Goal: Task Accomplishment & Management: Use online tool/utility

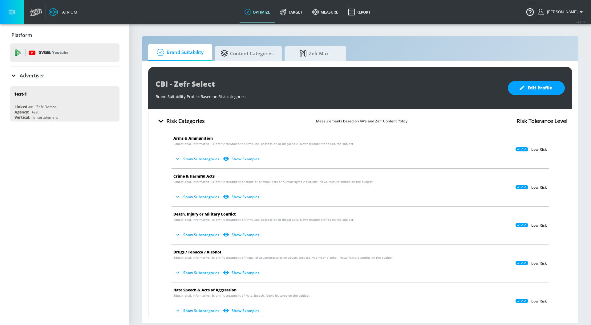
click at [36, 72] on p "Advertiser" at bounding box center [32, 75] width 25 height 7
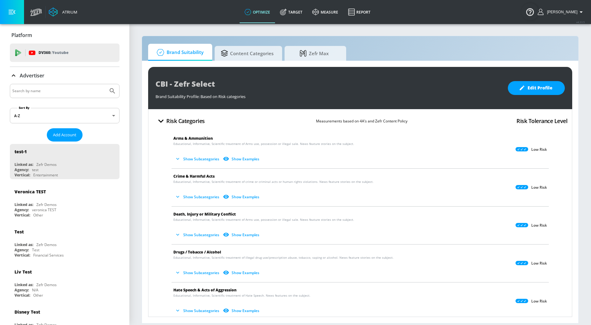
click at [32, 94] on input "Search by name" at bounding box center [58, 91] width 93 height 8
type input "[PERSON_NAME]"
click at [106, 84] on button "Submit Search" at bounding box center [113, 91] width 14 height 14
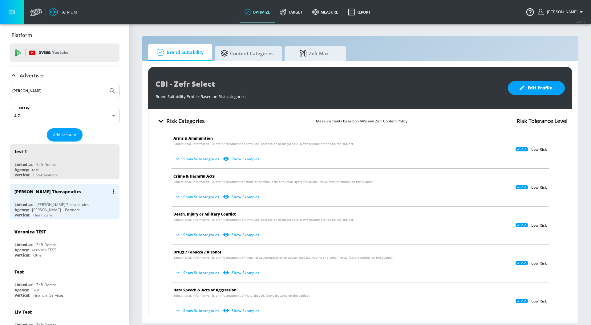
click at [77, 205] on div "Linked as: [PERSON_NAME] Therapeutics" at bounding box center [66, 204] width 104 height 5
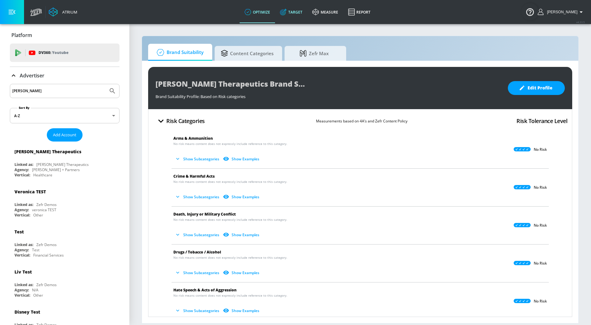
click at [287, 12] on icon at bounding box center [283, 12] width 7 height 7
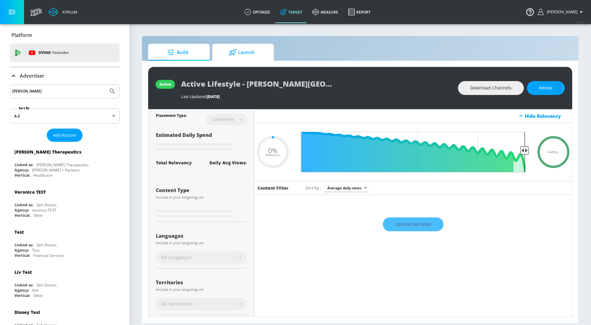
type input "0.05"
click at [234, 55] on icon at bounding box center [233, 52] width 8 height 7
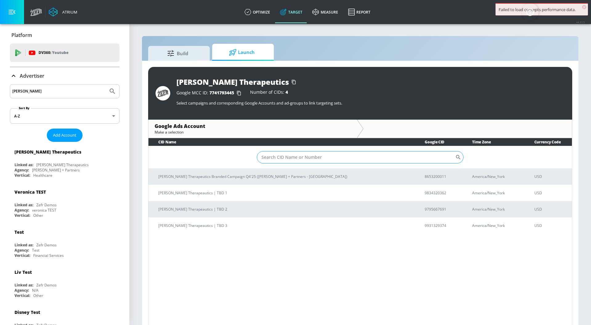
click at [293, 158] on input "Sort By" at bounding box center [356, 157] width 199 height 12
paste input "8653200011"
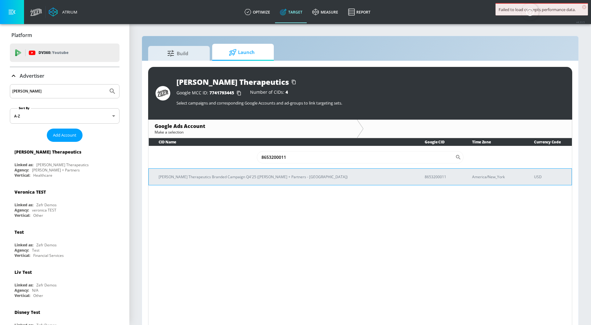
type input "8653200011"
click at [284, 173] on td "[PERSON_NAME] Therapeutics Branded Campaign Q4'25 ([PERSON_NAME] + Partners - […" at bounding box center [282, 176] width 267 height 17
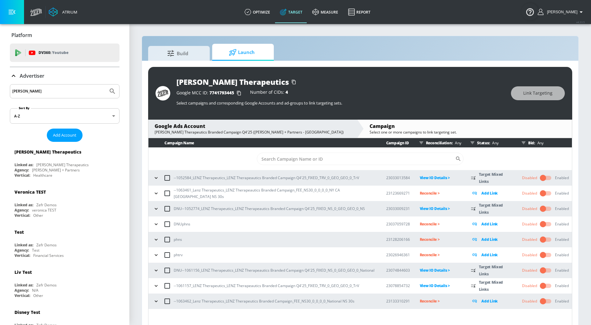
click at [156, 179] on icon "button" at bounding box center [156, 178] width 6 height 6
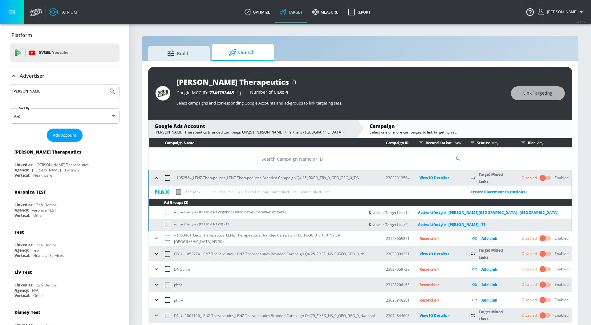
click at [156, 179] on icon "button" at bounding box center [156, 178] width 6 height 6
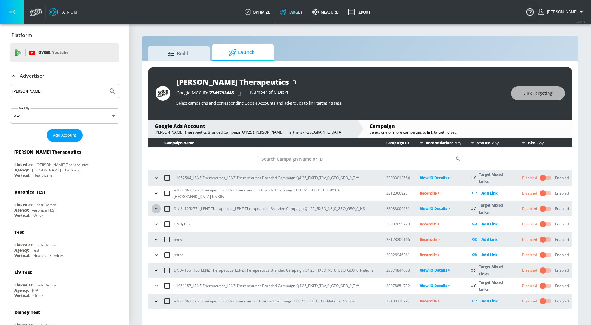
click at [156, 209] on icon "button" at bounding box center [156, 209] width 6 height 6
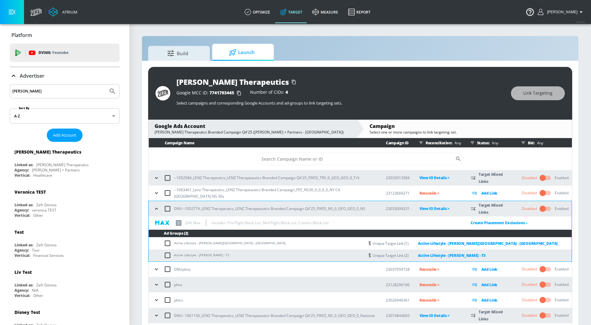
click at [156, 209] on icon "button" at bounding box center [156, 209] width 6 height 6
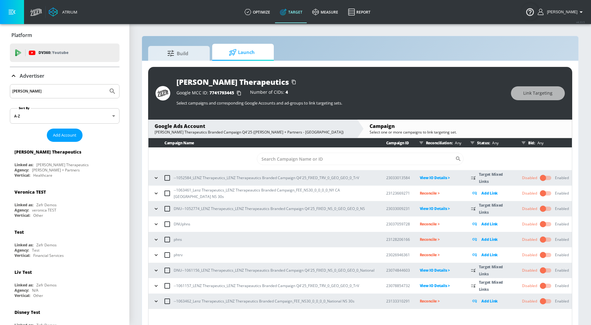
click at [156, 192] on icon "button" at bounding box center [156, 193] width 6 height 6
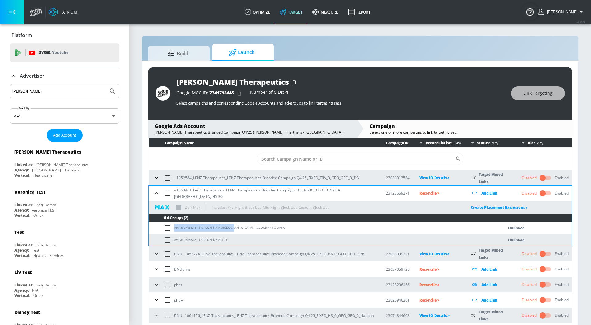
drag, startPoint x: 229, startPoint y: 226, endPoint x: 166, endPoint y: 225, distance: 62.6
click at [166, 225] on td "Active Lifestyle - [PERSON_NAME][GEOGRAPHIC_DATA] - [GEOGRAPHIC_DATA]" at bounding box center [320, 228] width 343 height 12
copy td "Active Lifestyle - [PERSON_NAME][GEOGRAPHIC_DATA] - [GEOGRAPHIC_DATA]"
click at [167, 228] on input "checkbox" at bounding box center [169, 227] width 10 height 7
checkbox input "true"
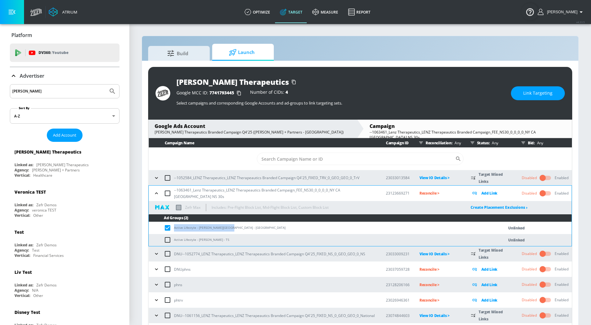
click at [544, 90] on span "Link Targeting" at bounding box center [538, 93] width 29 height 8
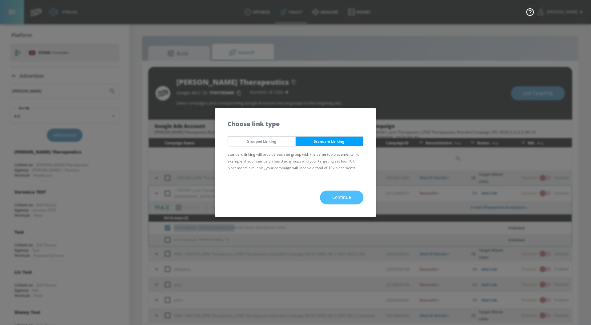
click at [337, 196] on span "Continue" at bounding box center [341, 198] width 19 height 8
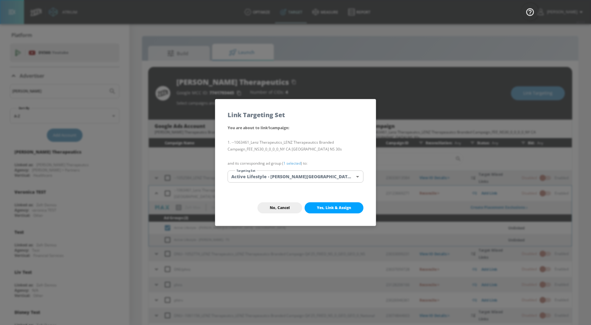
click at [290, 162] on link "1 selected" at bounding box center [292, 163] width 18 height 5
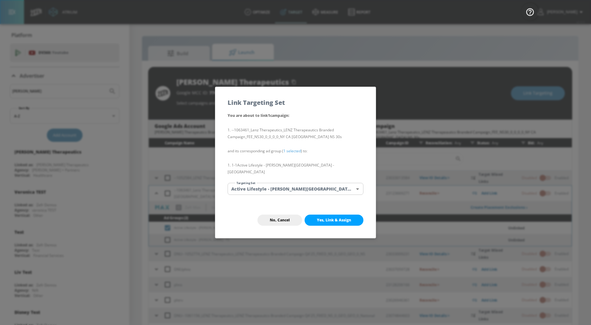
click at [290, 182] on body "Atrium optimize Target measure Report optimize Target measure Report v 4.33.5 […" at bounding box center [295, 167] width 591 height 334
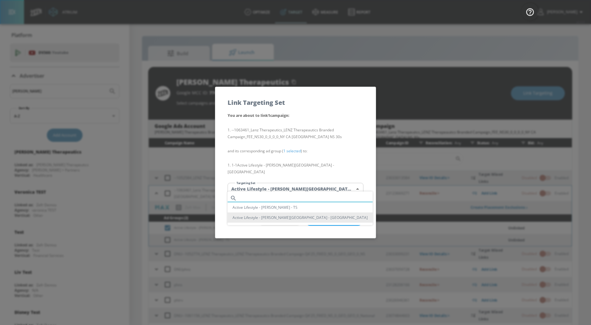
click at [291, 198] on input "text" at bounding box center [305, 198] width 133 height 8
paste input "Active Lifestyle - [PERSON_NAME][GEOGRAPHIC_DATA] - [GEOGRAPHIC_DATA]"
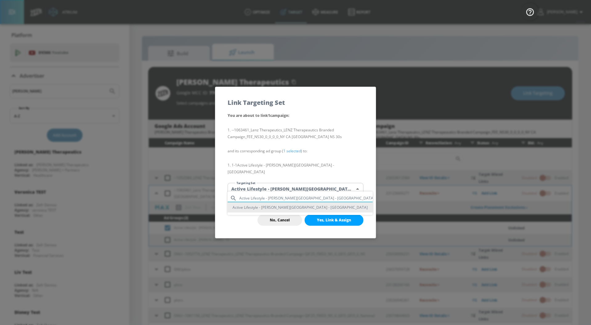
type input "Active Lifestyle - [PERSON_NAME][GEOGRAPHIC_DATA] - [GEOGRAPHIC_DATA]"
click at [297, 207] on li "Active Lifestyle - [PERSON_NAME][GEOGRAPHIC_DATA] - [GEOGRAPHIC_DATA]" at bounding box center [300, 207] width 145 height 10
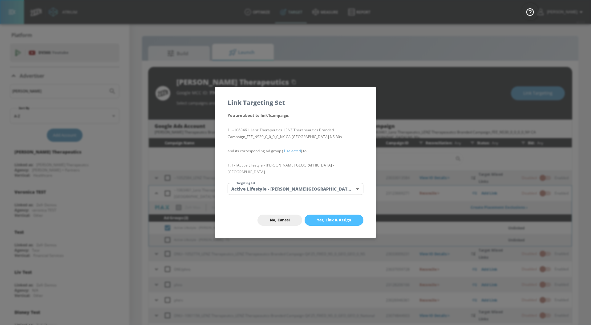
click at [321, 220] on button "Yes, Link & Assign" at bounding box center [334, 219] width 59 height 11
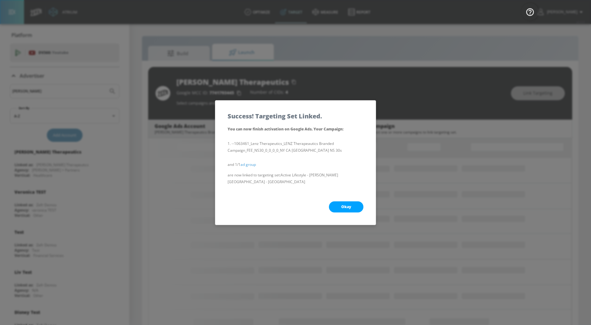
click at [344, 204] on span "Okay" at bounding box center [346, 206] width 10 height 5
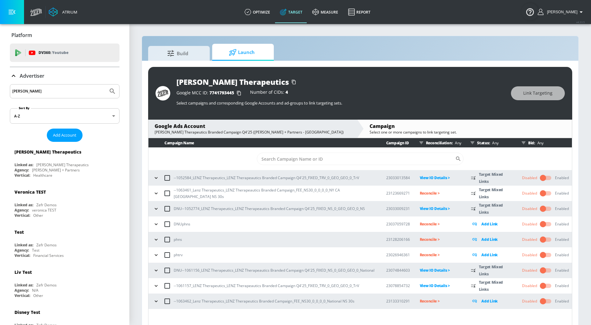
click at [158, 192] on icon "button" at bounding box center [156, 193] width 6 height 6
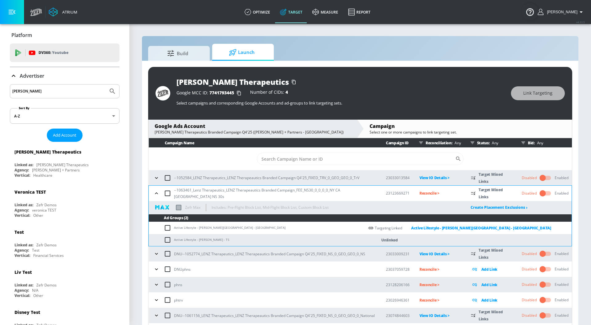
drag, startPoint x: 230, startPoint y: 240, endPoint x: 173, endPoint y: 240, distance: 57.3
click at [173, 240] on td "Active Lifestyle - [PERSON_NAME] - TS" at bounding box center [257, 240] width 216 height 12
copy td "Active Lifestyle - [PERSON_NAME] - TS"
click at [167, 239] on input "checkbox" at bounding box center [169, 239] width 10 height 7
checkbox input "true"
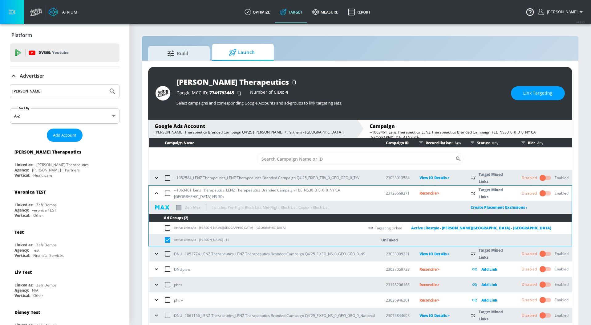
click at [540, 95] on span "Link Targeting" at bounding box center [538, 93] width 29 height 8
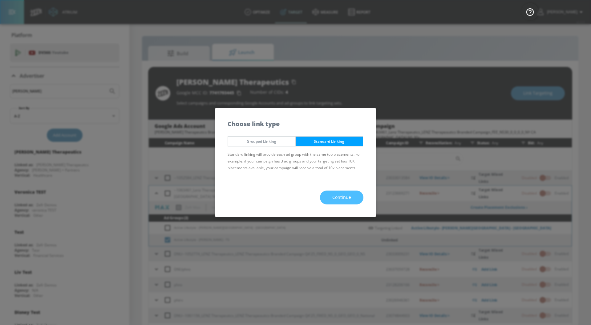
click at [348, 193] on button "Continue" at bounding box center [341, 197] width 43 height 14
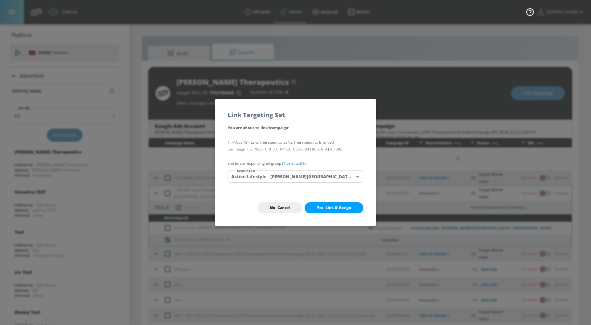
click at [294, 166] on p "and its corresponding ad group ( 1 selected ) to:" at bounding box center [296, 163] width 136 height 7
click at [294, 165] on link "1 selected" at bounding box center [292, 163] width 18 height 5
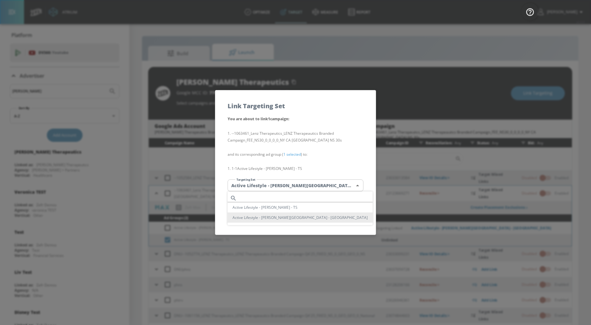
click at [294, 183] on body "Atrium optimize Target measure Report optimize Target measure Report v 4.33.5 […" at bounding box center [295, 167] width 591 height 334
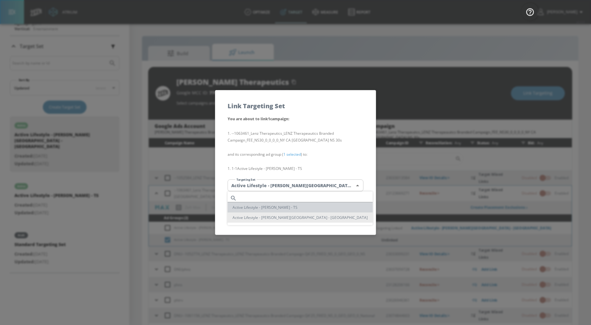
click at [301, 208] on li "Active Lifestyle - [PERSON_NAME] - TS" at bounding box center [300, 207] width 145 height 10
type input "9fdaa707-81b5-4555-b855-7ae08224a7ad"
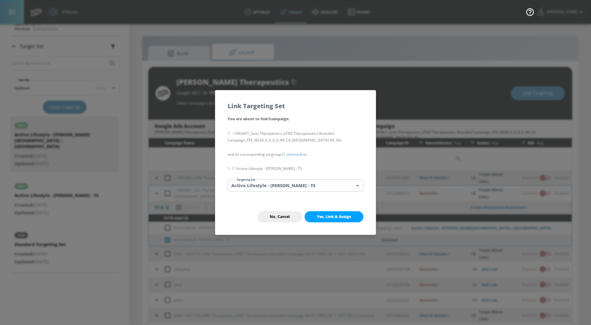
click at [324, 215] on span "Yes, Link & Assign" at bounding box center [334, 216] width 34 height 5
checkbox input "false"
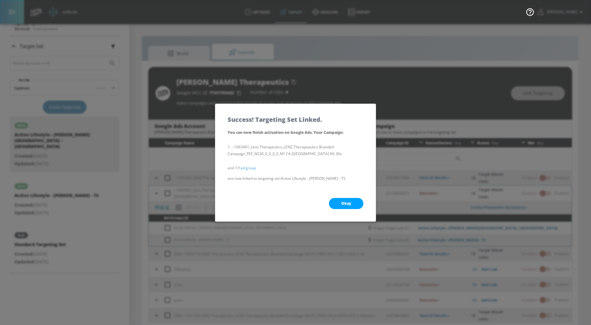
click at [342, 201] on span "Okay" at bounding box center [346, 203] width 10 height 5
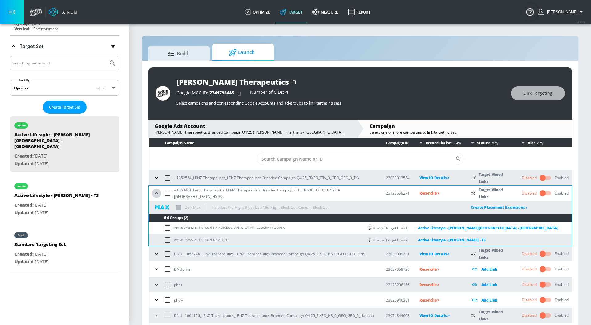
click at [154, 192] on icon "button" at bounding box center [156, 193] width 6 height 6
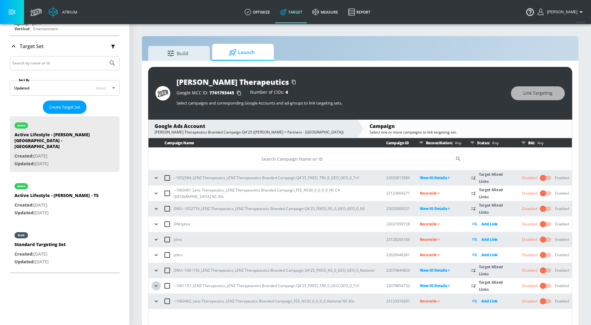
click at [156, 285] on icon "button" at bounding box center [156, 286] width 6 height 6
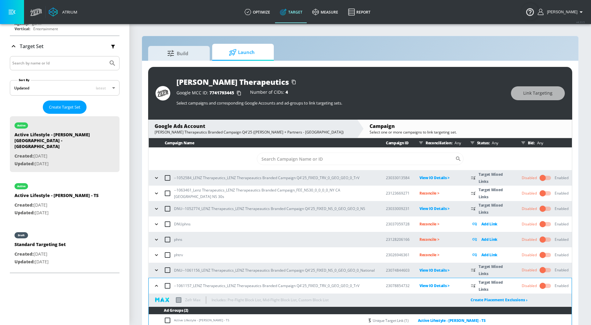
scroll to position [27, 0]
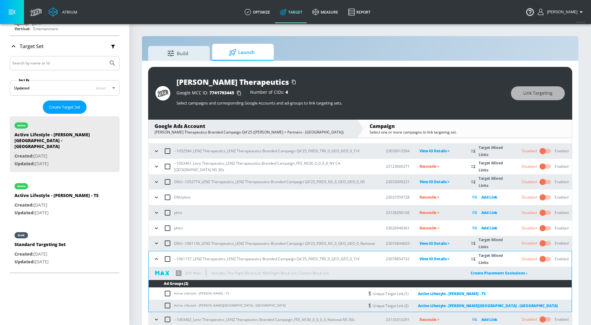
drag, startPoint x: 235, startPoint y: 292, endPoint x: 171, endPoint y: 292, distance: 64.1
click at [171, 292] on td "Active Lifestyle - [PERSON_NAME] - TS" at bounding box center [257, 293] width 216 height 12
copy td "Active Lifestyle - [PERSON_NAME] - TS"
click at [165, 293] on input "checkbox" at bounding box center [169, 293] width 10 height 7
checkbox input "true"
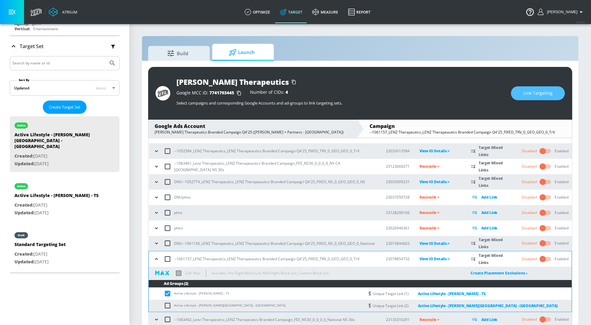
click at [546, 92] on span "Link Targeting" at bounding box center [538, 93] width 29 height 8
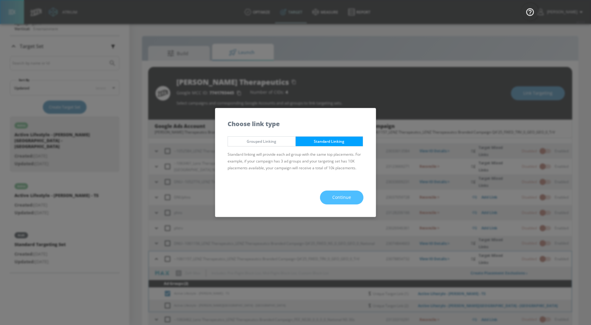
click at [352, 195] on button "Continue" at bounding box center [341, 197] width 43 height 14
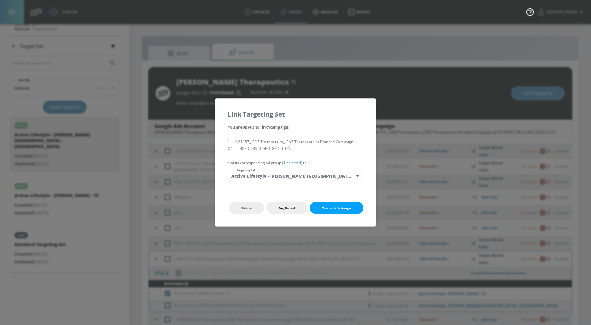
click at [291, 161] on link "1 selected" at bounding box center [292, 162] width 18 height 5
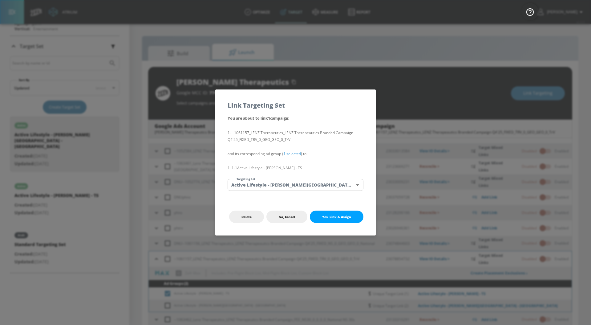
click at [291, 177] on div "You are about to link 1 campaign : --1061157_LENZ Therapeutics_LENZ Therapeauti…" at bounding box center [295, 157] width 161 height 84
click at [292, 182] on body "Atrium optimize Target measure Report optimize Target measure Report v 4.33.5 […" at bounding box center [295, 167] width 591 height 334
click at [312, 206] on li "Active Lifestyle - [PERSON_NAME] - TS" at bounding box center [300, 207] width 145 height 10
type input "9fdaa707-81b5-4555-b855-7ae08224a7ad"
click at [327, 211] on button "Yes, Link & Assign" at bounding box center [337, 216] width 54 height 12
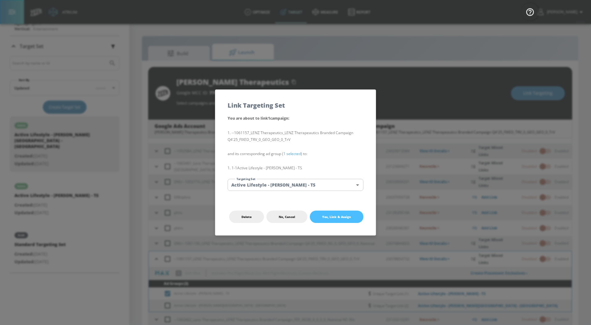
checkbox input "false"
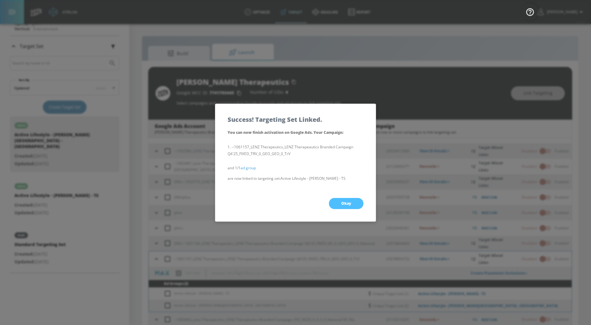
click at [341, 203] on span "Okay" at bounding box center [346, 203] width 10 height 5
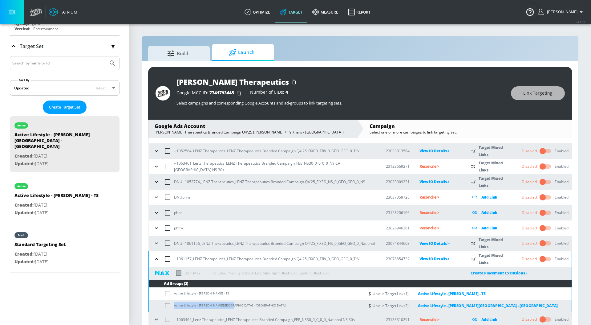
drag, startPoint x: 232, startPoint y: 305, endPoint x: 174, endPoint y: 305, distance: 58.2
click at [174, 305] on td "Active Lifestyle - [PERSON_NAME][GEOGRAPHIC_DATA] - [GEOGRAPHIC_DATA]" at bounding box center [257, 306] width 216 height 12
copy td "Active Lifestyle - [PERSON_NAME][GEOGRAPHIC_DATA] - [GEOGRAPHIC_DATA]"
click at [167, 306] on input "checkbox" at bounding box center [169, 305] width 10 height 7
checkbox input "true"
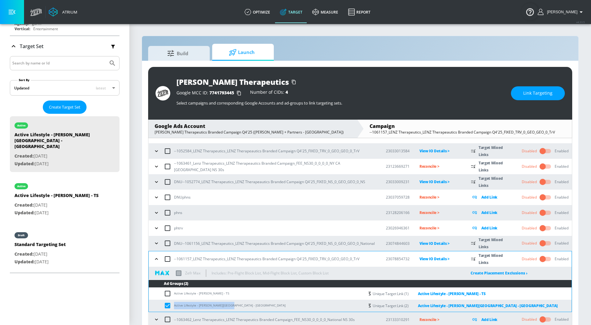
click at [550, 88] on button "Link Targeting" at bounding box center [538, 93] width 54 height 14
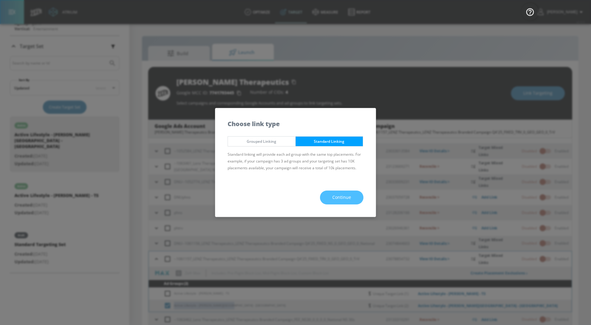
click at [351, 199] on button "Continue" at bounding box center [341, 197] width 43 height 14
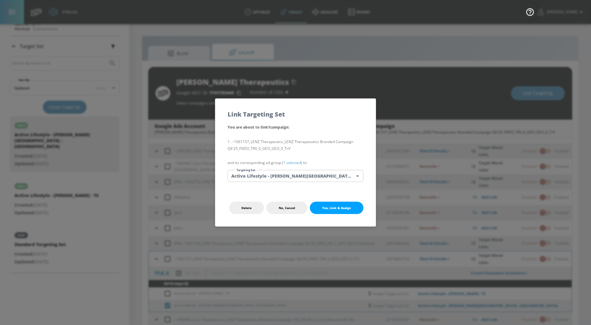
click at [296, 163] on link "1 selected" at bounding box center [292, 162] width 18 height 5
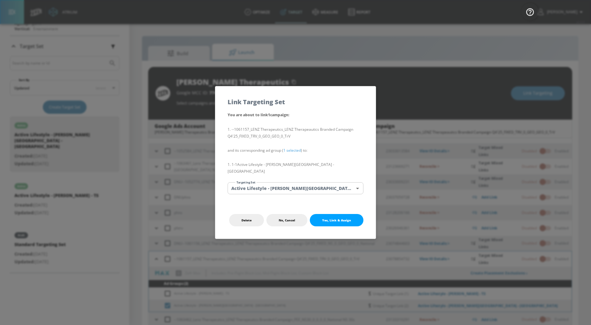
click at [296, 187] on body "Atrium optimize Target measure Report optimize Target measure Report v 4.33.5 […" at bounding box center [295, 167] width 591 height 334
click at [314, 216] on li "Active Lifestyle - [PERSON_NAME][GEOGRAPHIC_DATA] - [GEOGRAPHIC_DATA]" at bounding box center [300, 217] width 145 height 10
click at [330, 218] on span "Yes, Link & Assign" at bounding box center [336, 220] width 29 height 5
checkbox input "false"
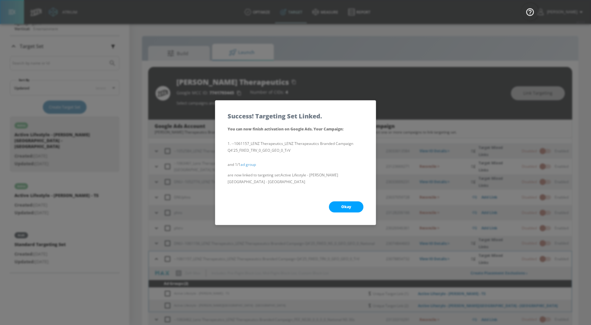
click at [342, 204] on span "Okay" at bounding box center [346, 206] width 10 height 5
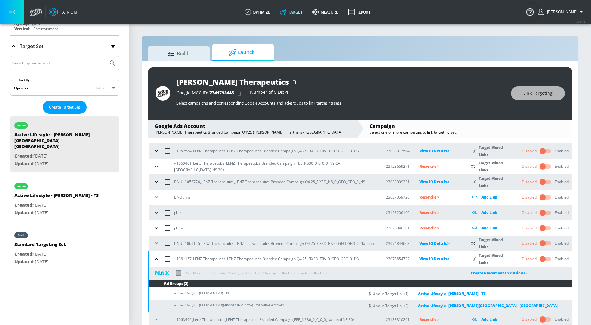
click at [156, 260] on icon "button" at bounding box center [156, 259] width 6 height 6
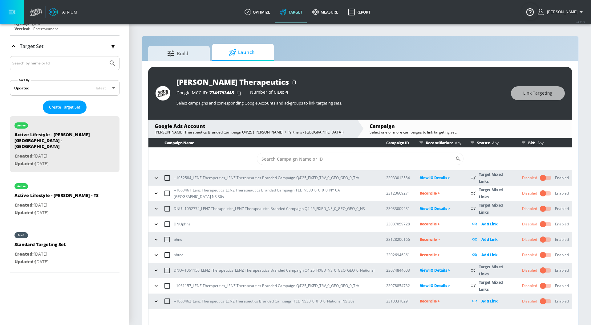
scroll to position [0, 0]
click at [420, 193] on p "Reconcile >" at bounding box center [441, 193] width 42 height 7
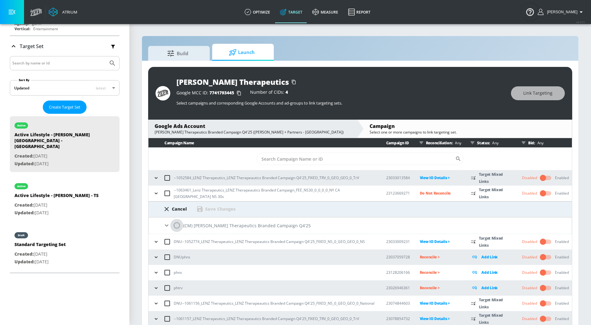
click at [177, 226] on input "radio" at bounding box center [176, 225] width 13 height 13
radio input "true"
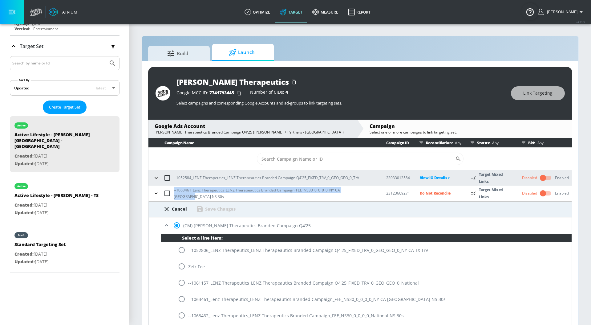
drag, startPoint x: 361, startPoint y: 192, endPoint x: 173, endPoint y: 195, distance: 188.6
click at [173, 195] on div "--1063461_Lenz Therapeutics_LENZ Therapeautics Branded Campaign_FEE_NS30_0_0_0_…" at bounding box center [264, 193] width 225 height 13
copy p "--1063461_Lenz Therapeutics_LENZ Therapeautics Branded Campaign_FEE_NS30_0_0_0_…"
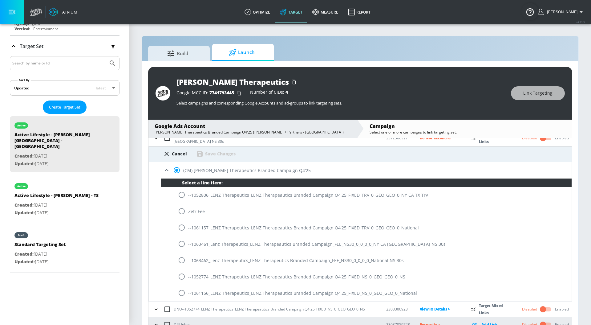
scroll to position [59, 0]
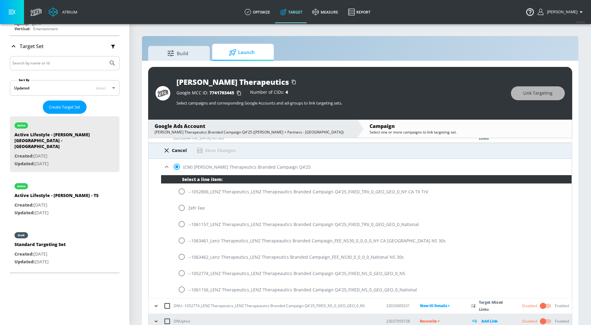
click at [183, 240] on input "radio" at bounding box center [181, 240] width 13 height 13
radio input "true"
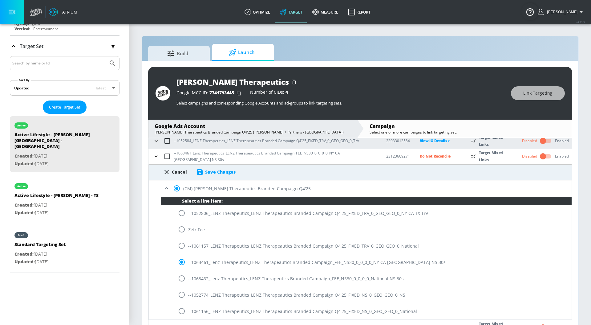
scroll to position [32, 0]
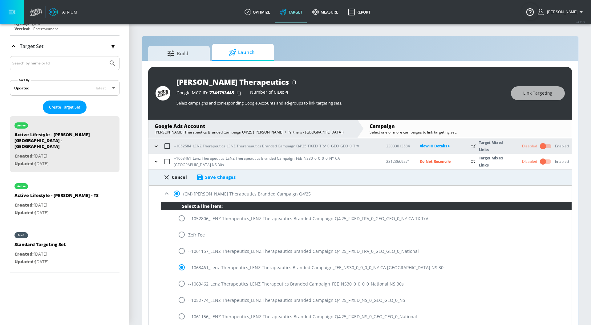
click at [222, 176] on div "Save Changes" at bounding box center [220, 177] width 31 height 6
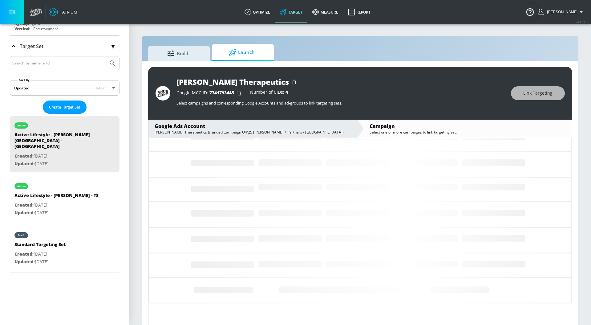
scroll to position [0, 0]
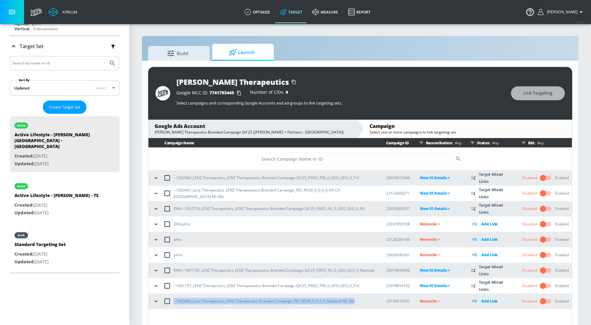
drag, startPoint x: 361, startPoint y: 300, endPoint x: 171, endPoint y: 301, distance: 190.4
click at [171, 301] on div "--1063462_Lenz Therapeutics_LENZ Therapeutics Branded Campaign_FEE_NS30_0_0_0_0…" at bounding box center [264, 301] width 225 height 13
copy p "--1063462_Lenz Therapeutics_LENZ Therapeutics Branded Campaign_FEE_NS30_0_0_0_0…"
click at [425, 302] on p "Reconcile >" at bounding box center [441, 300] width 42 height 7
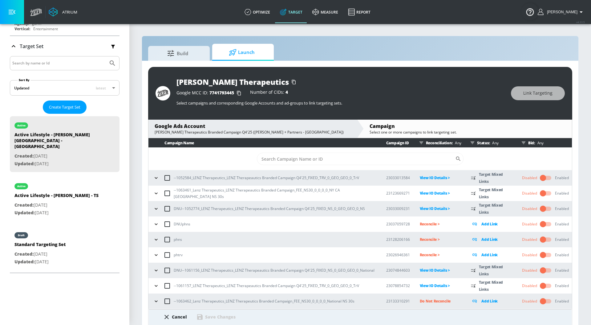
scroll to position [15, 0]
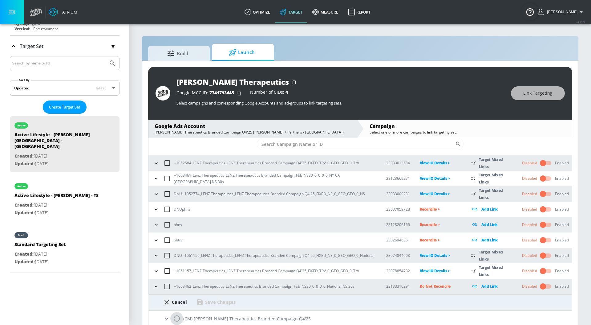
click at [177, 320] on input "radio" at bounding box center [176, 318] width 13 height 13
radio input "true"
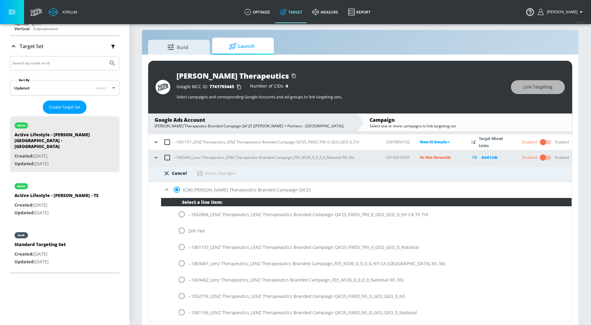
scroll to position [9, 0]
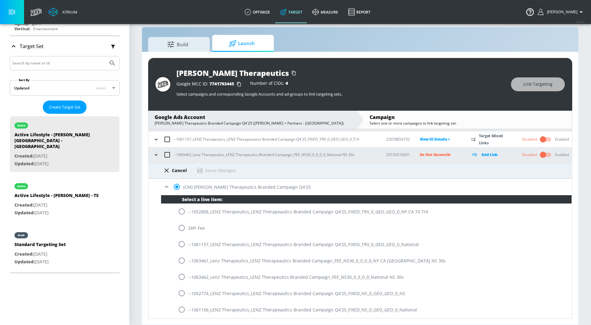
click at [183, 278] on input "radio" at bounding box center [181, 276] width 13 height 13
radio input "true"
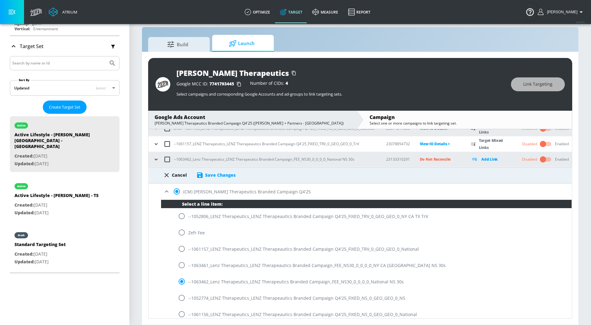
scroll to position [137, 0]
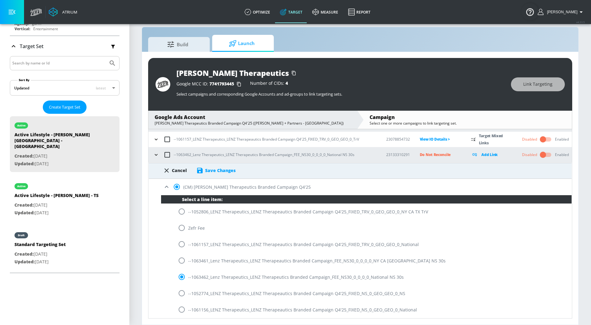
click at [214, 174] on div "Cancel Save Changes" at bounding box center [360, 171] width 423 height 16
click at [216, 172] on div "Save Changes" at bounding box center [220, 170] width 31 height 6
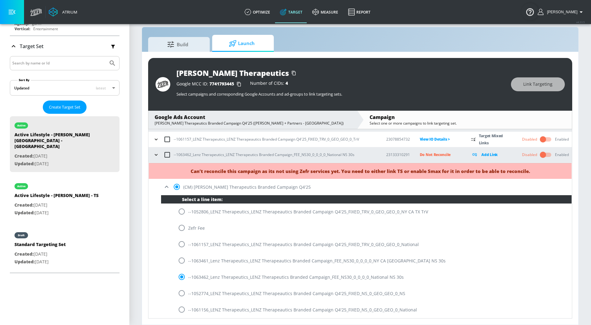
click at [168, 186] on icon at bounding box center [166, 186] width 7 height 7
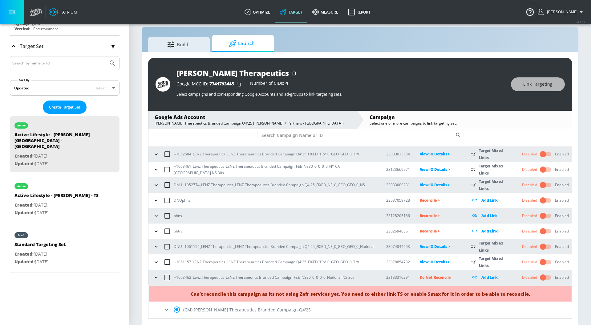
scroll to position [15, 0]
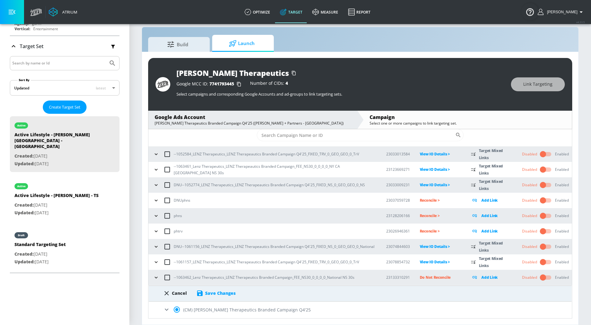
click at [168, 309] on icon at bounding box center [167, 309] width 4 height 2
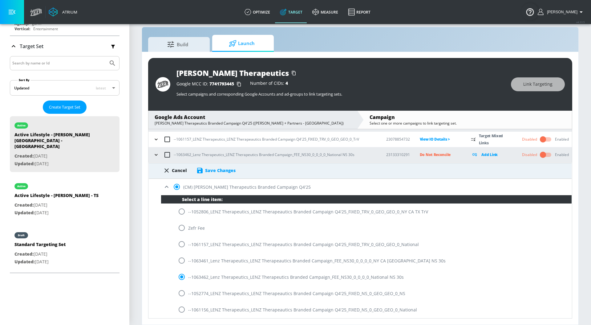
click at [179, 174] on div "Cancel Save Changes" at bounding box center [360, 171] width 423 height 16
click at [179, 170] on div "Cancel" at bounding box center [179, 170] width 15 height 6
radio input "false"
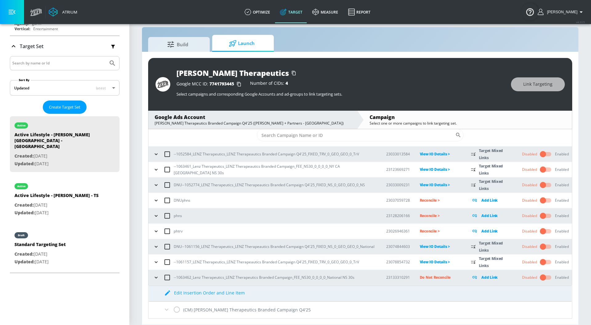
scroll to position [15, 0]
click at [155, 279] on icon "button" at bounding box center [156, 277] width 6 height 6
click at [437, 280] on p "Do Not Reconcile" at bounding box center [441, 277] width 42 height 7
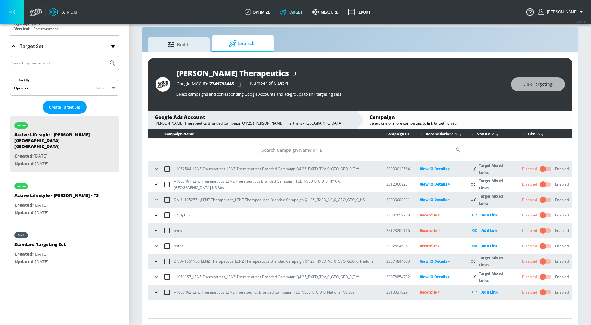
scroll to position [0, 0]
click at [153, 297] on div "--1063462_Lenz Therapeutics_LENZ Therapeutics Branded Campaign_FEE_NS30_0_0_0_0…" at bounding box center [264, 292] width 225 height 13
click at [154, 292] on icon "button" at bounding box center [156, 292] width 6 height 6
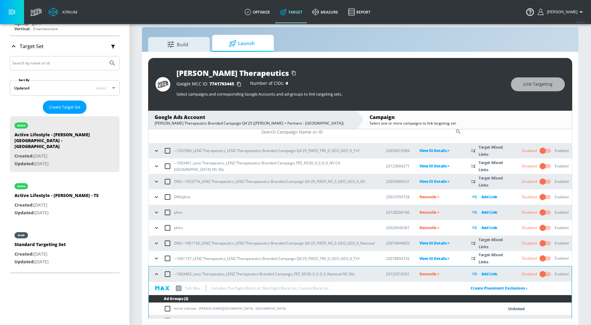
scroll to position [27, 0]
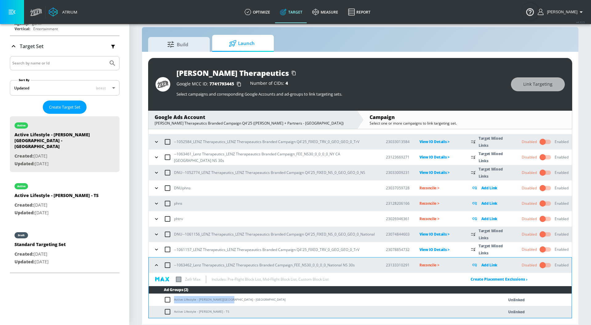
drag, startPoint x: 235, startPoint y: 296, endPoint x: 172, endPoint y: 300, distance: 63.6
click at [172, 300] on td "Active Lifestyle - [PERSON_NAME][GEOGRAPHIC_DATA] - [GEOGRAPHIC_DATA]" at bounding box center [320, 300] width 343 height 12
copy td "Active Lifestyle - [PERSON_NAME][GEOGRAPHIC_DATA] - [GEOGRAPHIC_DATA]"
click at [168, 300] on input "checkbox" at bounding box center [169, 299] width 10 height 7
checkbox input "true"
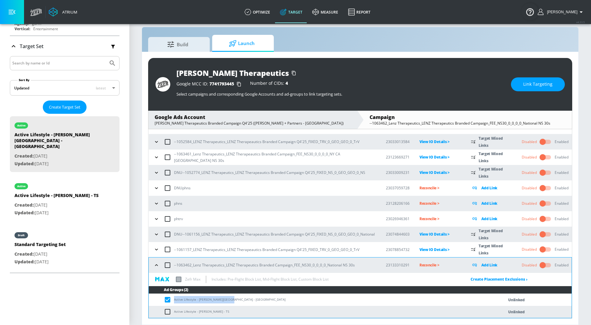
click at [540, 87] on span "Link Targeting" at bounding box center [538, 84] width 29 height 8
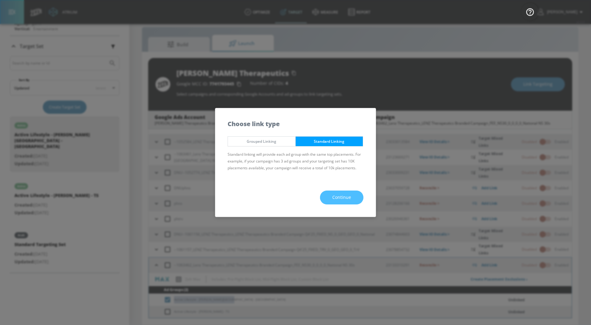
click at [343, 195] on span "Continue" at bounding box center [341, 198] width 19 height 8
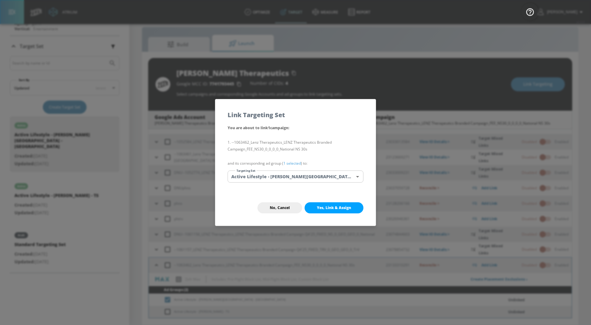
click at [286, 163] on link "1 selected" at bounding box center [292, 163] width 18 height 5
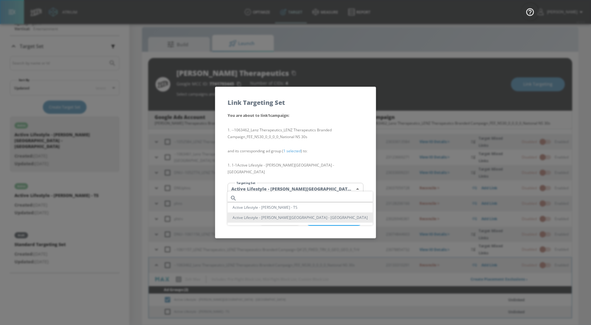
click at [295, 184] on body "Atrium optimize Target measure Report optimize Target measure Report v 4.33.5 […" at bounding box center [295, 158] width 591 height 334
click at [293, 218] on li "Active Lifestyle - [PERSON_NAME][GEOGRAPHIC_DATA] - [GEOGRAPHIC_DATA]" at bounding box center [300, 217] width 145 height 10
click at [329, 218] on span "Yes, Link & Assign" at bounding box center [334, 220] width 34 height 5
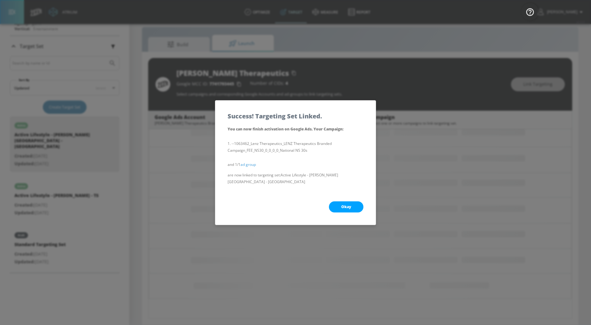
click at [340, 205] on button "Okay" at bounding box center [346, 206] width 35 height 11
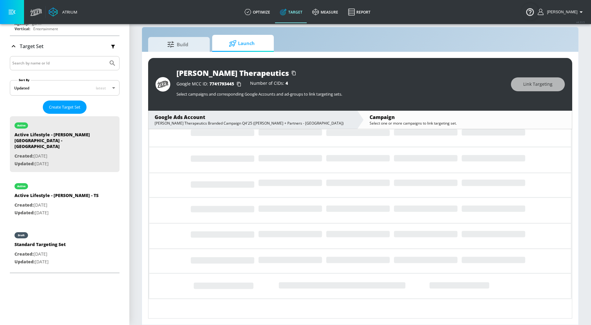
scroll to position [0, 0]
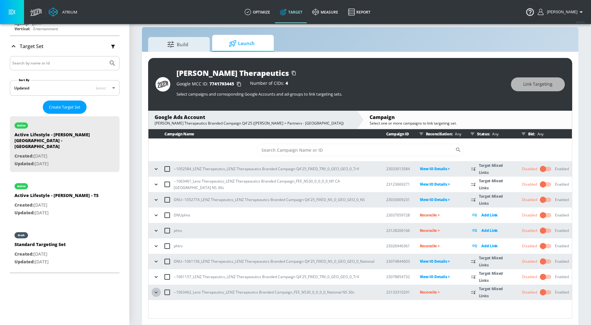
click at [157, 292] on icon "button" at bounding box center [156, 292] width 6 height 6
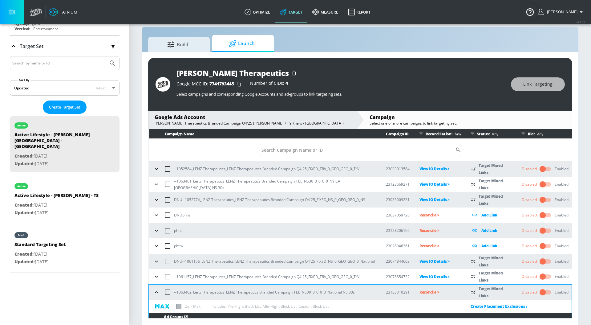
scroll to position [27, 0]
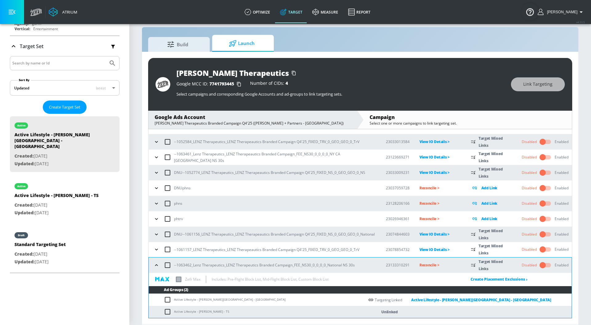
drag, startPoint x: 230, startPoint y: 310, endPoint x: 172, endPoint y: 310, distance: 57.3
click at [172, 310] on td "Active Lifestyle - [PERSON_NAME] - TS" at bounding box center [257, 312] width 216 height 12
copy td "Active Lifestyle - [PERSON_NAME] - TS"
click at [165, 310] on input "checkbox" at bounding box center [169, 311] width 10 height 7
checkbox input "true"
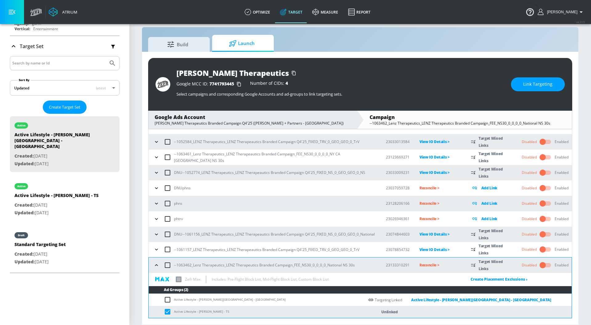
click at [528, 86] on span "Link Targeting" at bounding box center [538, 84] width 29 height 8
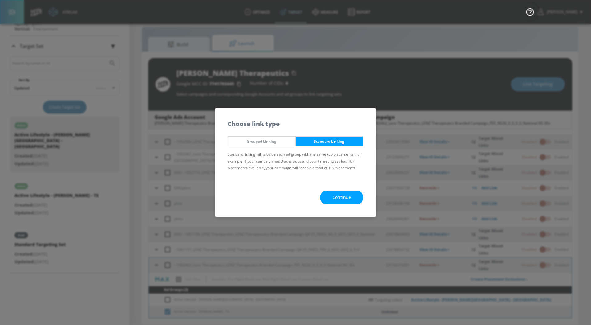
click at [348, 198] on span "Continue" at bounding box center [341, 198] width 19 height 8
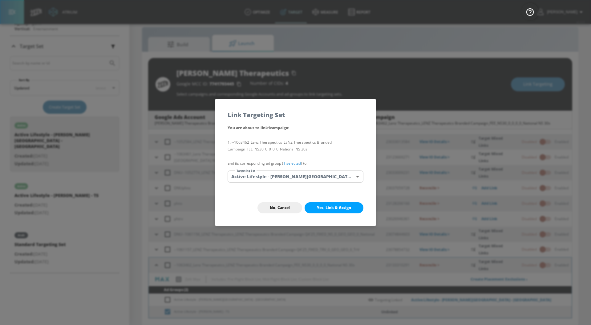
click at [293, 160] on p "and its corresponding ad group ( 1 selected ) to:" at bounding box center [296, 163] width 136 height 7
click at [293, 164] on link "1 selected" at bounding box center [292, 163] width 18 height 5
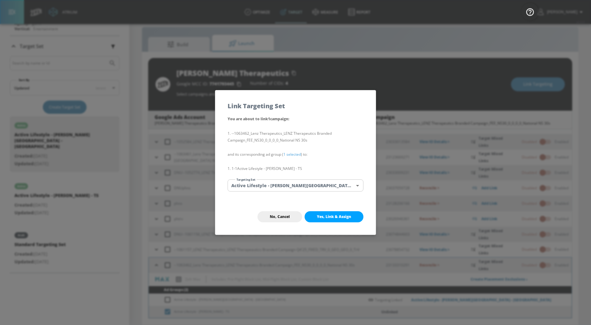
click at [294, 184] on body "Atrium optimize Target measure Report optimize Target measure Report v 4.33.5 […" at bounding box center [295, 158] width 591 height 334
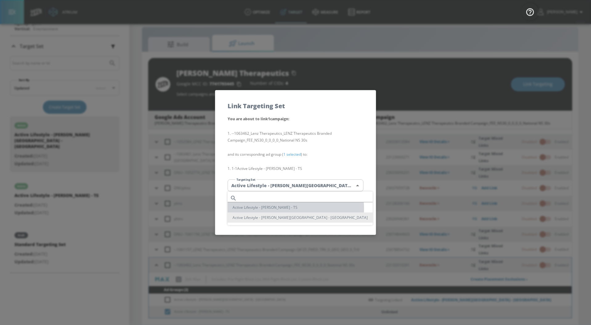
click at [291, 208] on li "Active Lifestyle - [PERSON_NAME] - TS" at bounding box center [300, 207] width 145 height 10
type input "9fdaa707-81b5-4555-b855-7ae08224a7ad"
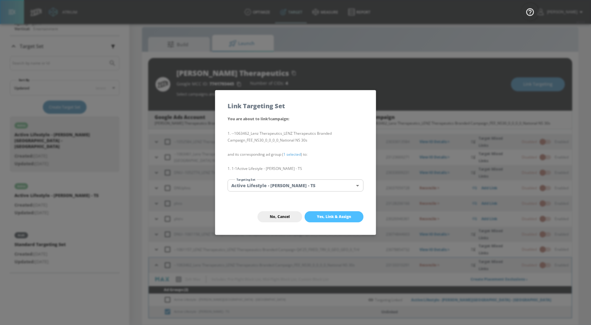
click at [318, 214] on span "Yes, Link & Assign" at bounding box center [334, 216] width 34 height 5
checkbox input "false"
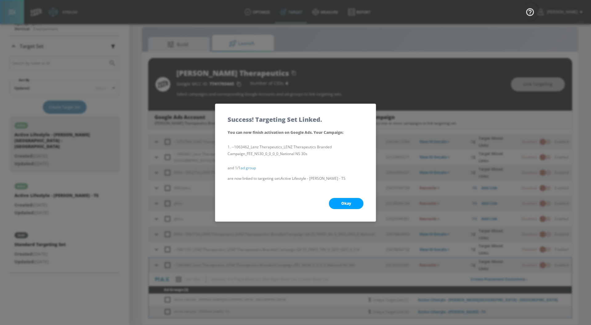
click at [342, 201] on span "Okay" at bounding box center [346, 203] width 10 height 5
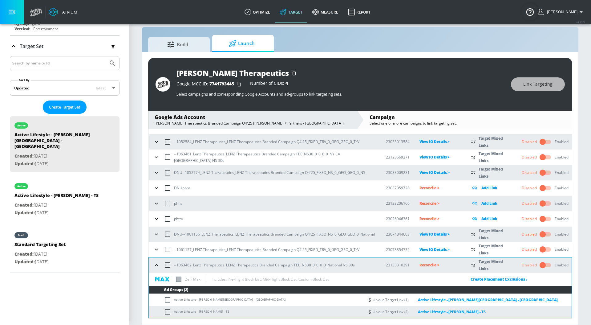
click at [158, 264] on icon "button" at bounding box center [156, 265] width 6 height 6
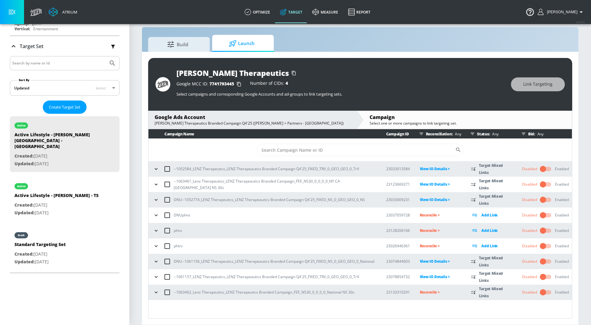
scroll to position [0, 0]
drag, startPoint x: 363, startPoint y: 293, endPoint x: 172, endPoint y: 291, distance: 191.4
click at [172, 291] on div "--1063462_Lenz Therapeutics_LENZ Therapeutics Branded Campaign_FEE_NS30_0_0_0_0…" at bounding box center [264, 292] width 225 height 13
copy p "--1063462_Lenz Therapeutics_LENZ Therapeutics Branded Campaign_FEE_NS30_0_0_0_0…"
click at [435, 292] on p "Reconcile >" at bounding box center [441, 291] width 42 height 7
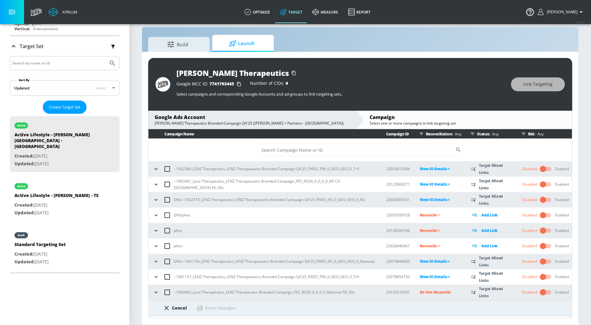
scroll to position [15, 0]
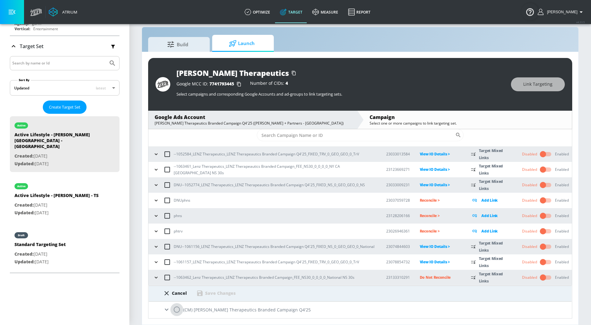
click at [178, 312] on input "radio" at bounding box center [176, 309] width 13 height 13
radio input "true"
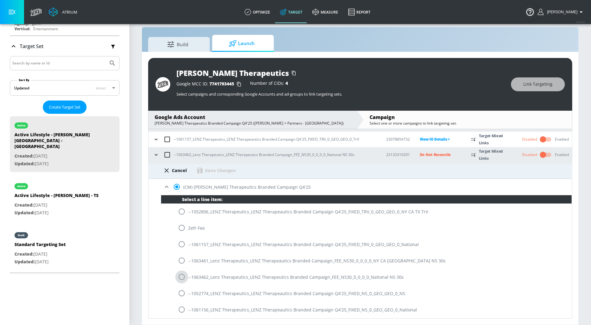
click at [184, 276] on input "radio" at bounding box center [181, 276] width 13 height 13
radio input "true"
click at [218, 172] on div "Save Changes" at bounding box center [220, 170] width 31 height 6
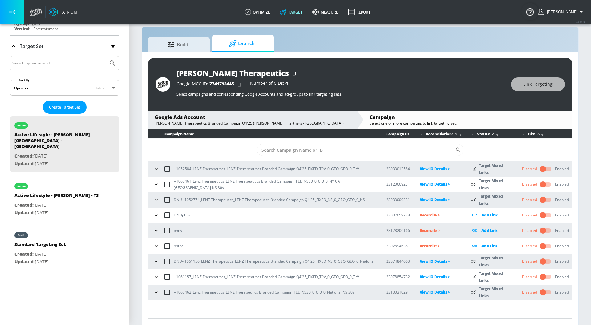
scroll to position [0, 0]
